Goal: Information Seeking & Learning: Find specific fact

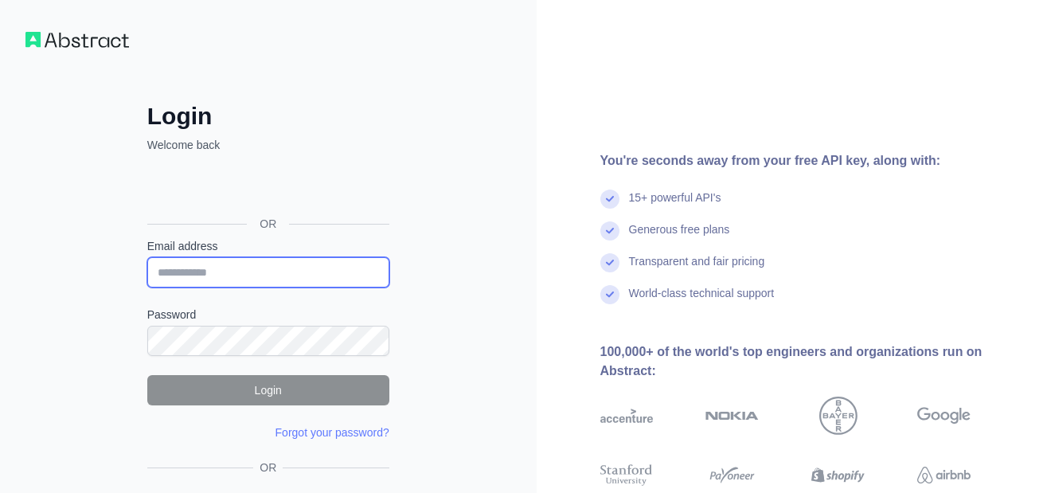
click at [226, 273] on input "Email address" at bounding box center [268, 272] width 242 height 30
type input "**********"
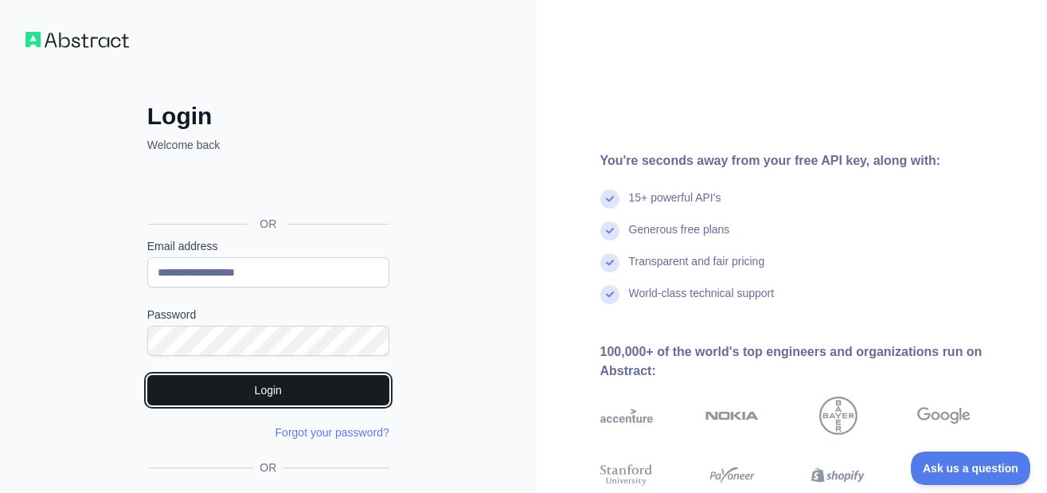
click at [263, 390] on button "Login" at bounding box center [268, 390] width 242 height 30
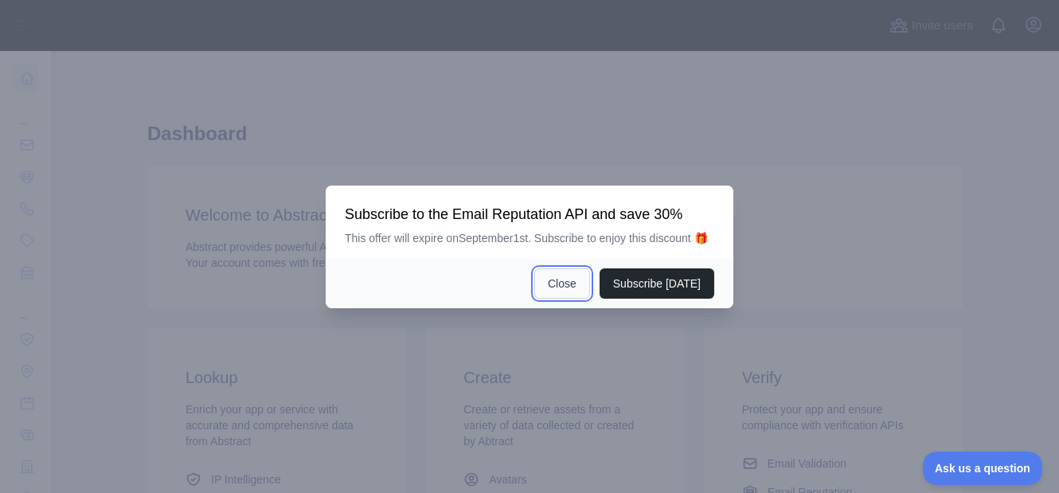
click at [582, 281] on button "Close" at bounding box center [562, 283] width 56 height 30
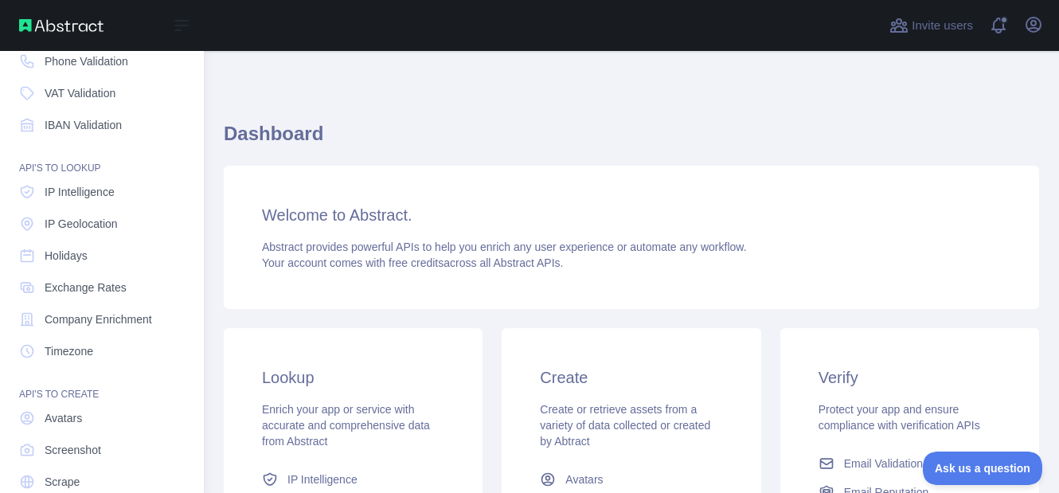
scroll to position [159, 0]
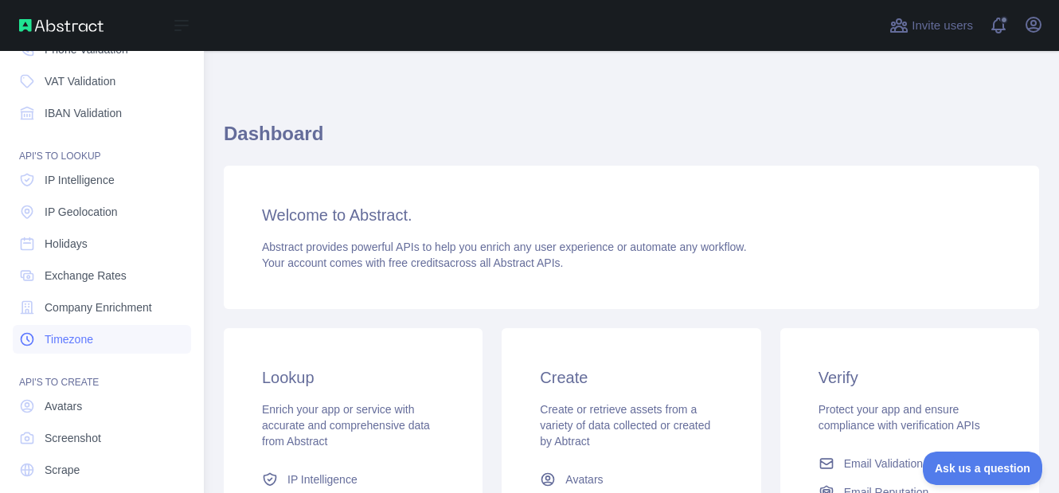
click at [72, 330] on link "Timezone" at bounding box center [102, 339] width 178 height 29
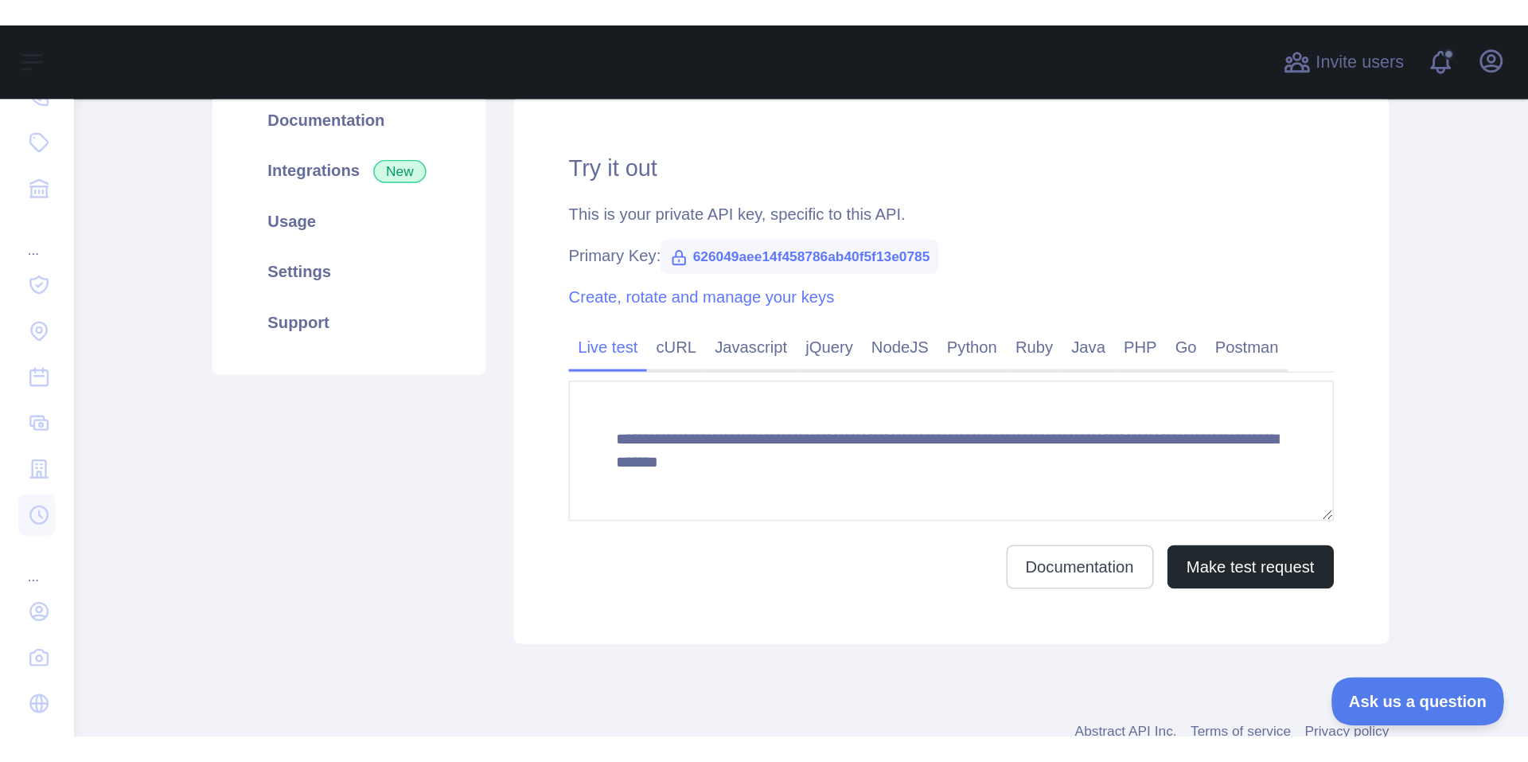
scroll to position [178, 0]
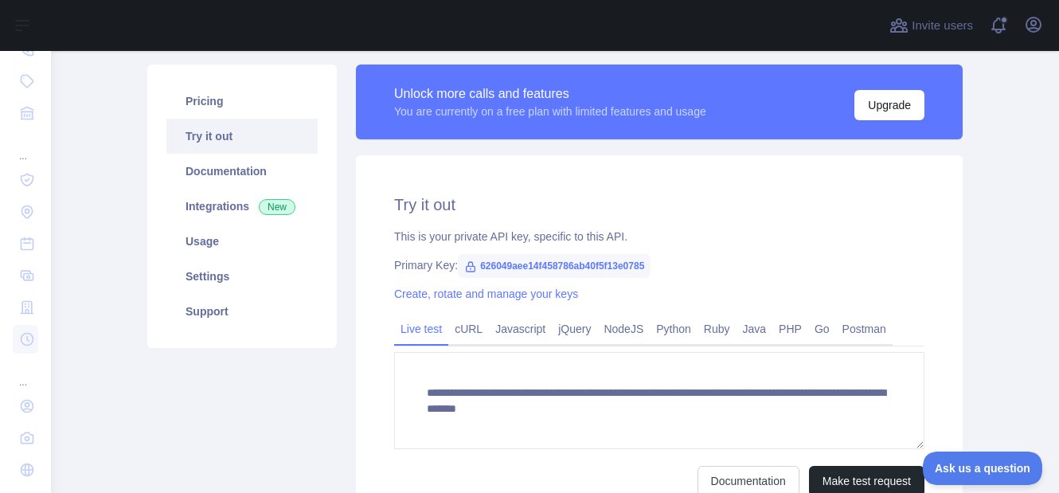
click at [464, 267] on icon at bounding box center [470, 266] width 13 height 13
drag, startPoint x: 471, startPoint y: 269, endPoint x: 649, endPoint y: 269, distance: 177.5
click at [649, 269] on div "Primary Key: 626049aee14f458786ab40f5f13e0785" at bounding box center [659, 265] width 530 height 16
copy span "626049aee14f458786ab40f5f13e0785"
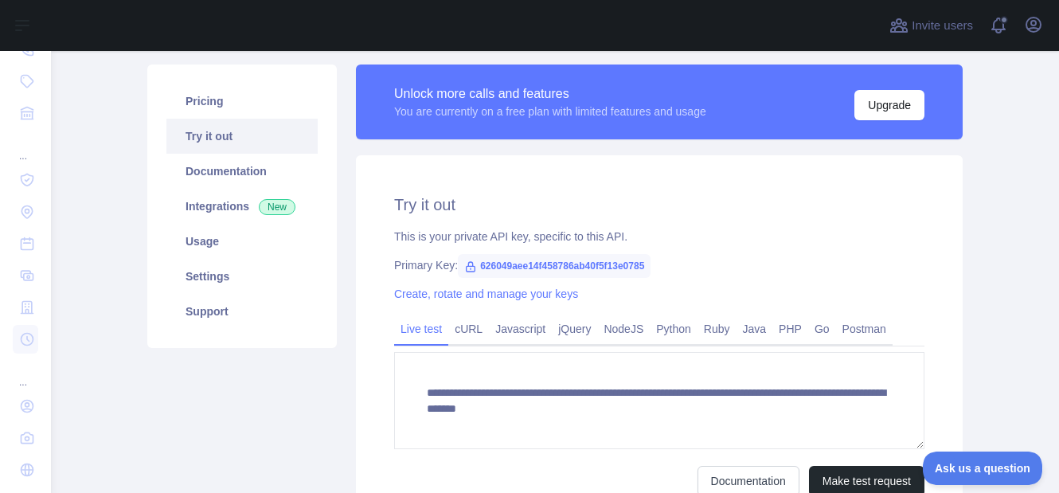
click at [747, 219] on div "**********" at bounding box center [659, 344] width 607 height 379
click at [638, 265] on span "626049aee14f458786ab40f5f13e0785" at bounding box center [554, 266] width 193 height 24
drag, startPoint x: 641, startPoint y: 267, endPoint x: 474, endPoint y: 263, distance: 167.2
click at [474, 263] on span "626049aee14f458786ab40f5f13e0785" at bounding box center [554, 266] width 193 height 24
click at [720, 295] on div "Create, rotate and manage your keys" at bounding box center [659, 294] width 530 height 16
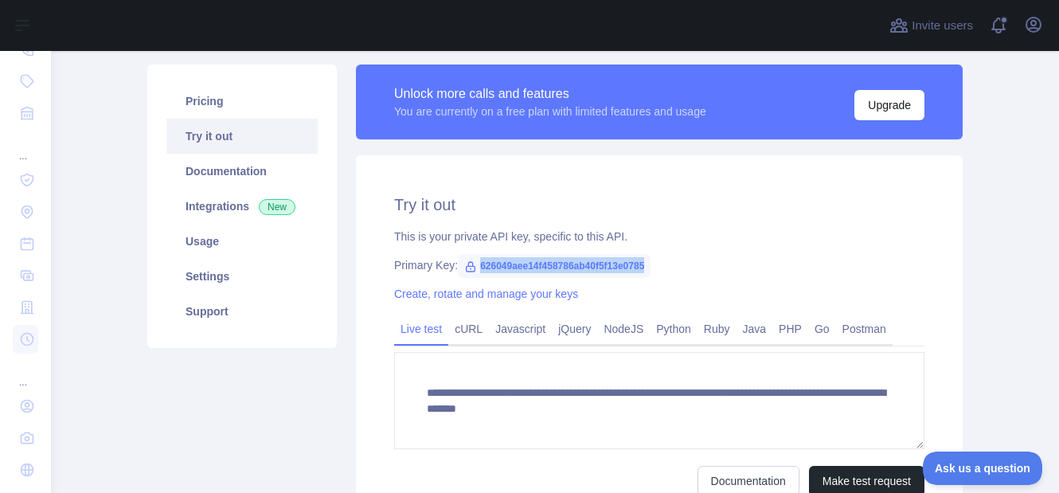
drag, startPoint x: 641, startPoint y: 267, endPoint x: 472, endPoint y: 267, distance: 168.8
click at [472, 267] on span "626049aee14f458786ab40f5f13e0785" at bounding box center [554, 266] width 193 height 24
copy span "626049aee14f458786ab40f5f13e0785"
click at [364, 224] on div "**********" at bounding box center [659, 344] width 607 height 379
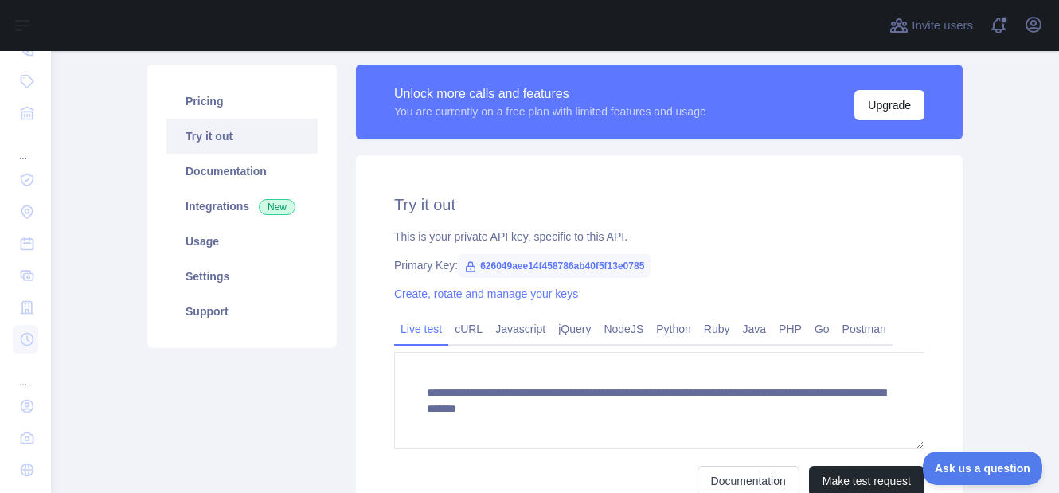
click at [422, 224] on div "**********" at bounding box center [659, 344] width 607 height 379
click at [479, 185] on div "**********" at bounding box center [659, 344] width 607 height 379
click at [542, 242] on div "This is your private API key, specific to this API." at bounding box center [659, 236] width 530 height 16
click at [642, 263] on span "626049aee14f458786ab40f5f13e0785" at bounding box center [554, 266] width 193 height 24
drag, startPoint x: 638, startPoint y: 262, endPoint x: 470, endPoint y: 265, distance: 167.2
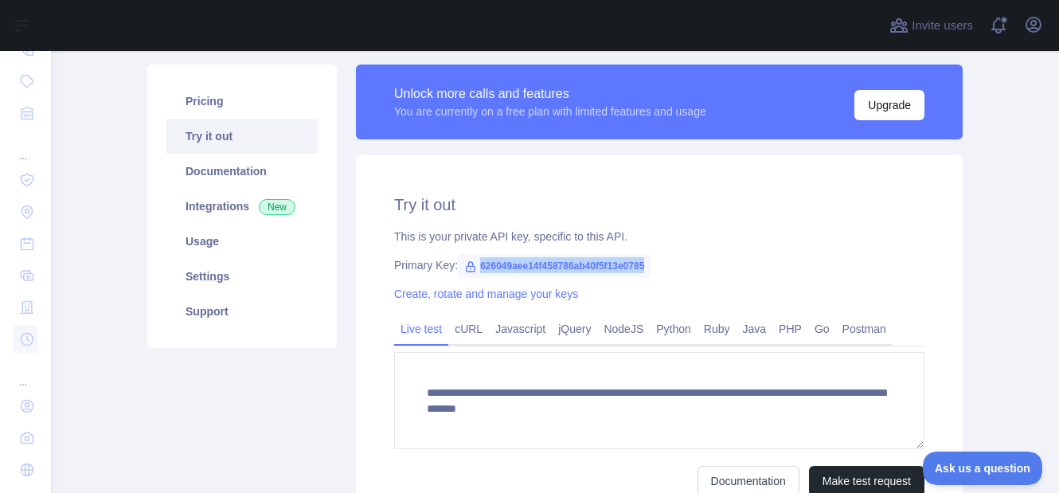
click at [470, 265] on span "626049aee14f458786ab40f5f13e0785" at bounding box center [554, 266] width 193 height 24
copy span "626049aee14f458786ab40f5f13e0785"
click at [814, 328] on link "Go" at bounding box center [822, 328] width 28 height 25
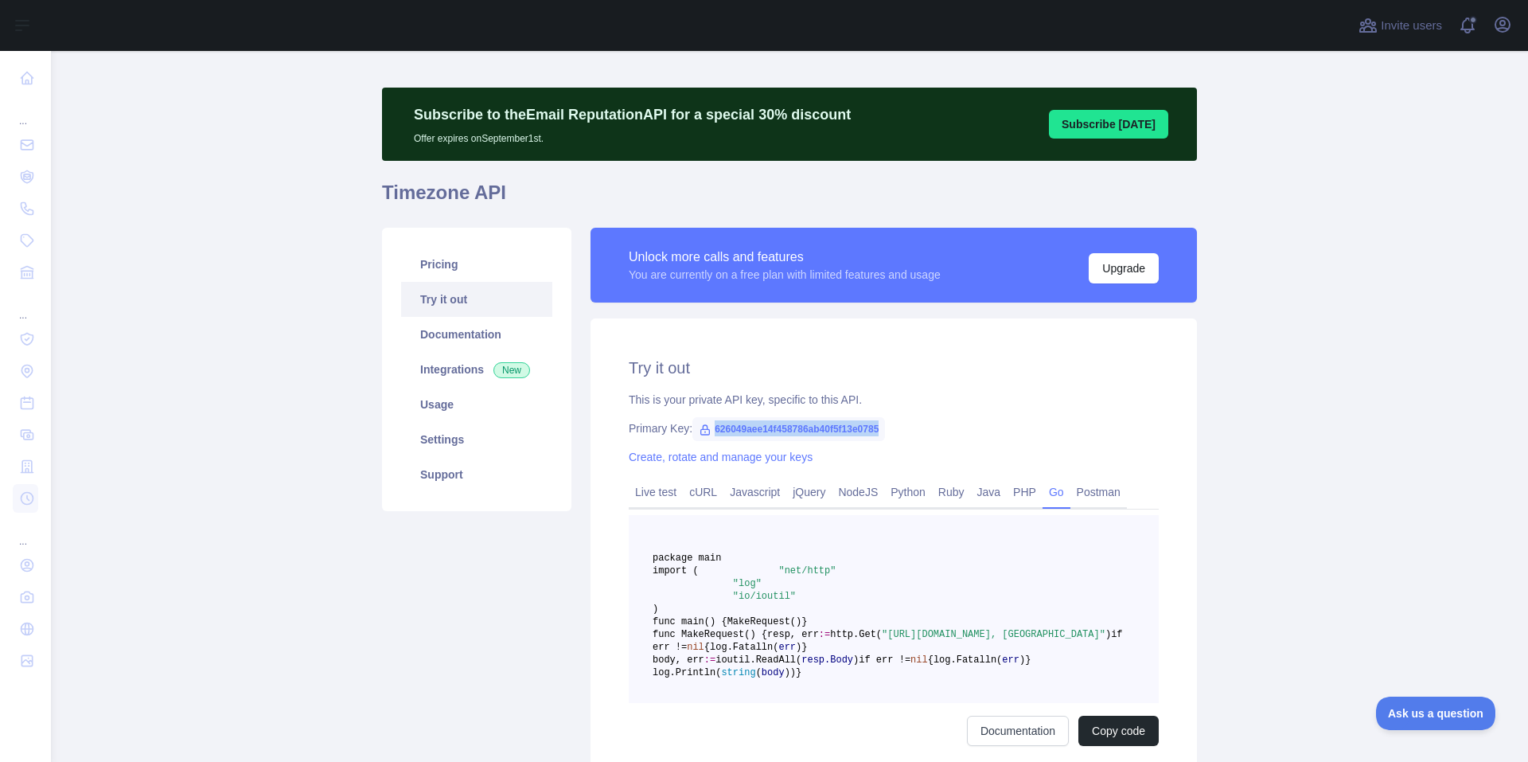
scroll to position [0, 0]
